Goal: Information Seeking & Learning: Learn about a topic

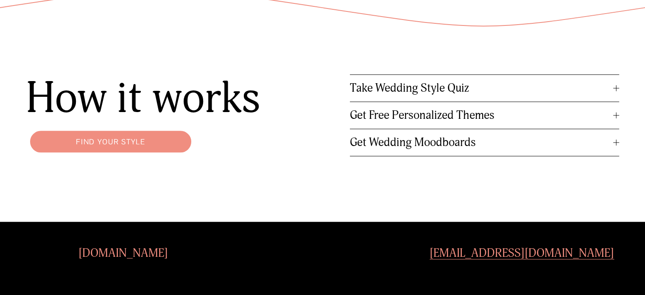
scroll to position [1037, 0]
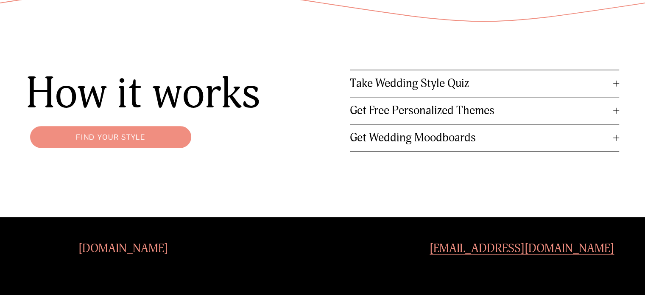
click at [418, 109] on span "Get Free Personalized Themes" at bounding box center [482, 110] width 264 height 14
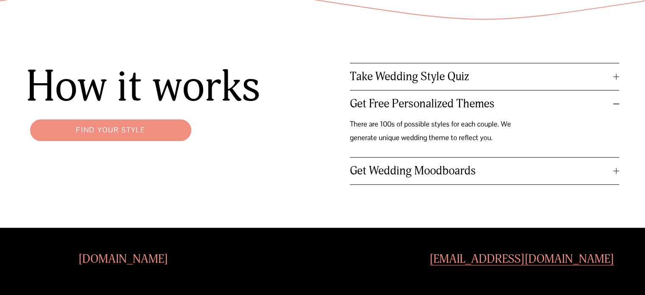
click at [439, 170] on span "Get Wedding Moodboards" at bounding box center [482, 171] width 264 height 14
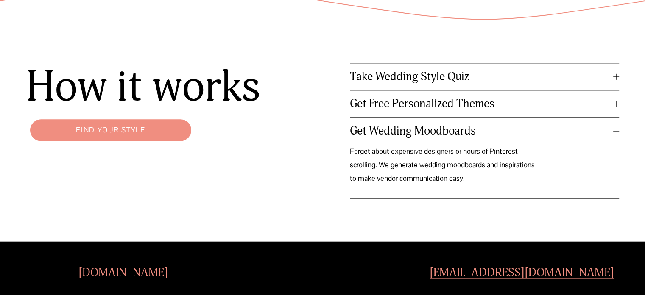
click at [436, 80] on span "Take Wedding Style Quiz" at bounding box center [482, 76] width 264 height 14
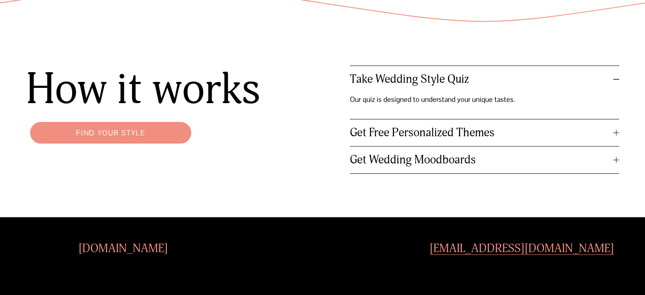
scroll to position [1037, 0]
click at [417, 76] on span "Take Wedding Style Quiz" at bounding box center [482, 79] width 264 height 14
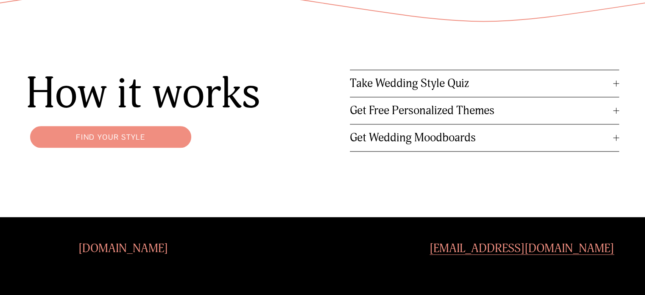
scroll to position [1037, 0]
click at [129, 140] on link "Find your style" at bounding box center [111, 137] width 170 height 30
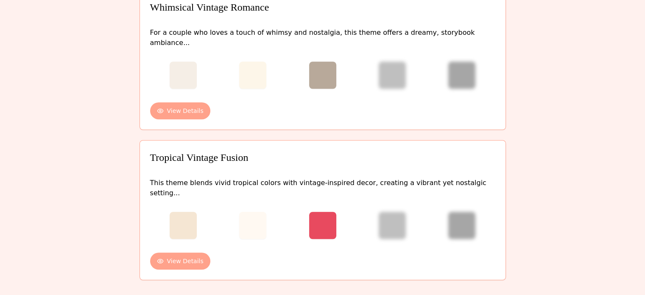
scroll to position [678, 0]
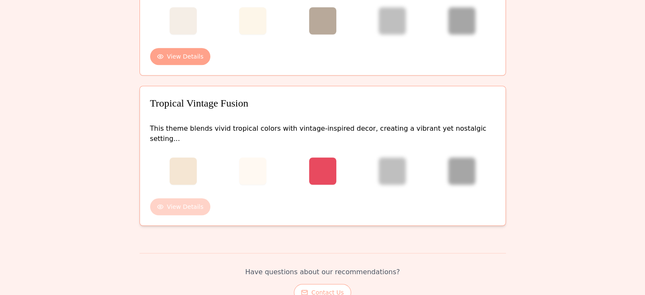
click at [186, 198] on button "View Details" at bounding box center [180, 206] width 60 height 17
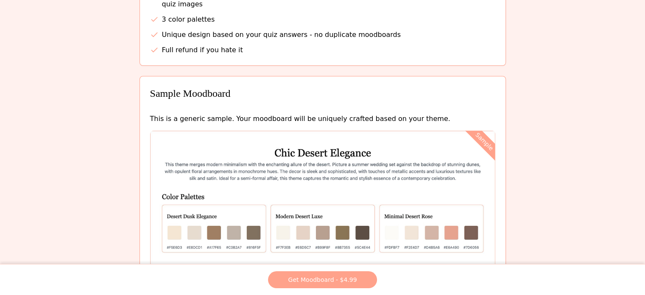
scroll to position [344, 0]
